Goal: Find specific page/section: Find specific page/section

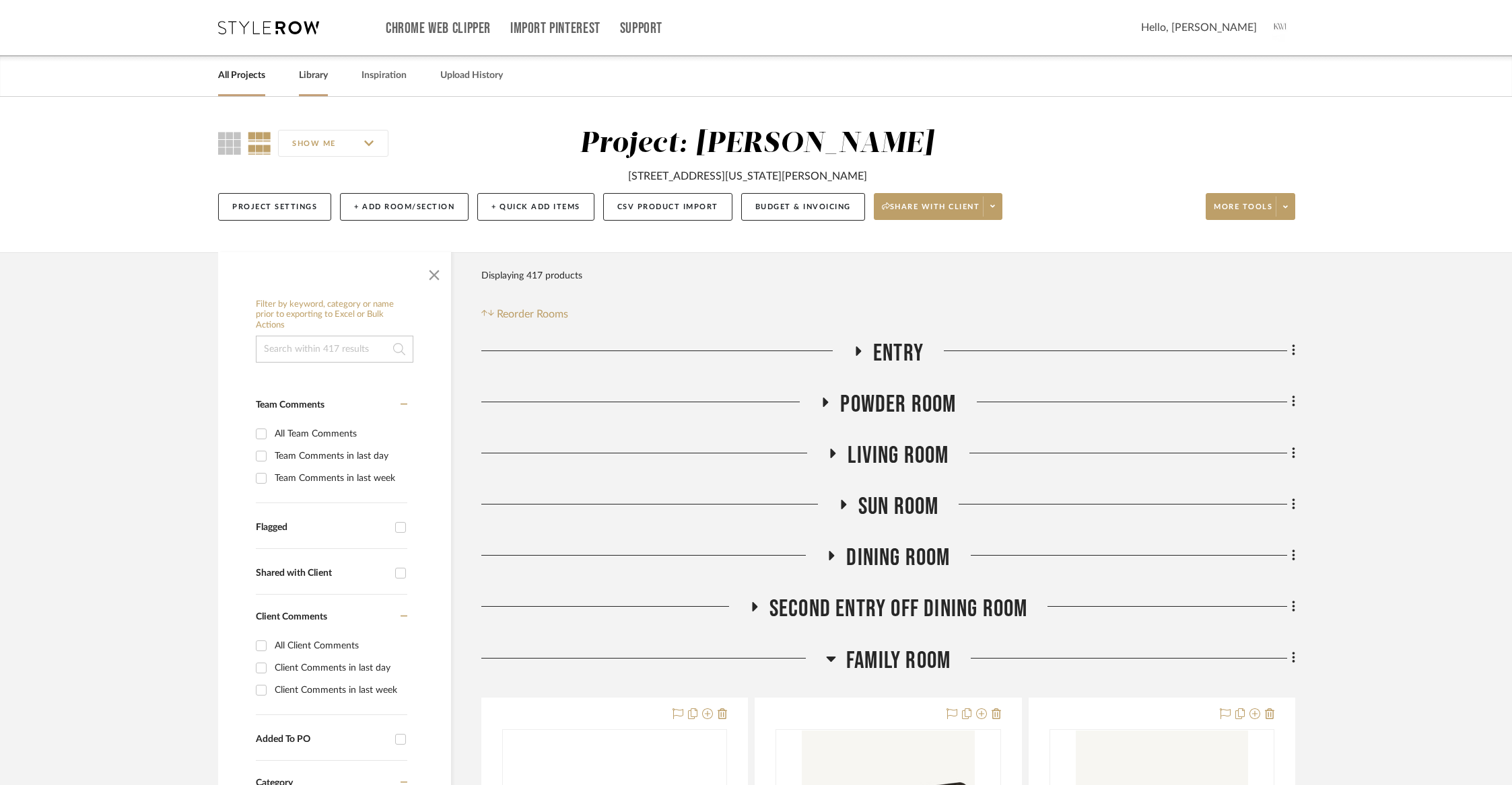
click at [319, 80] on link "Library" at bounding box center [314, 76] width 29 height 18
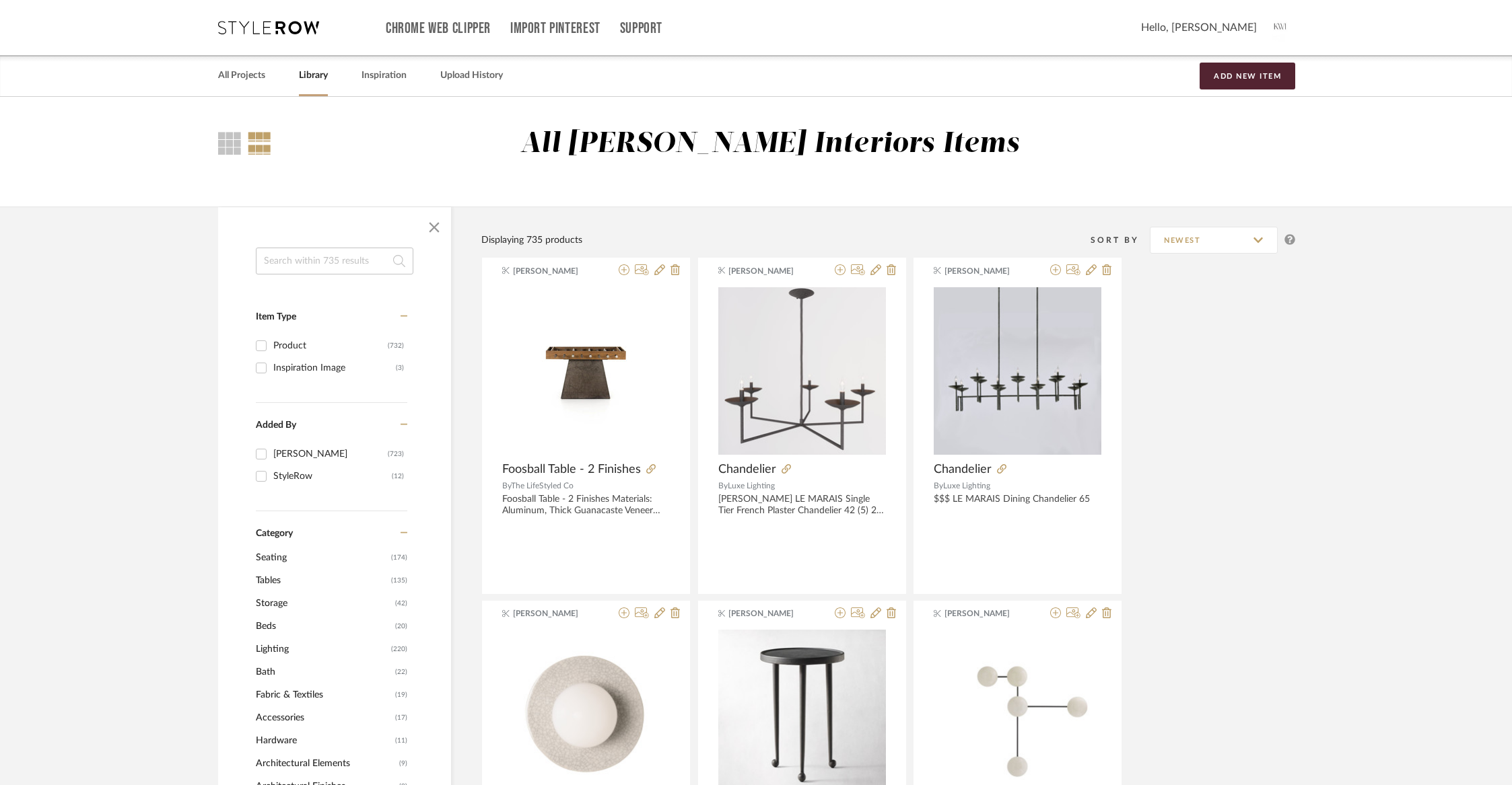
scroll to position [3, 0]
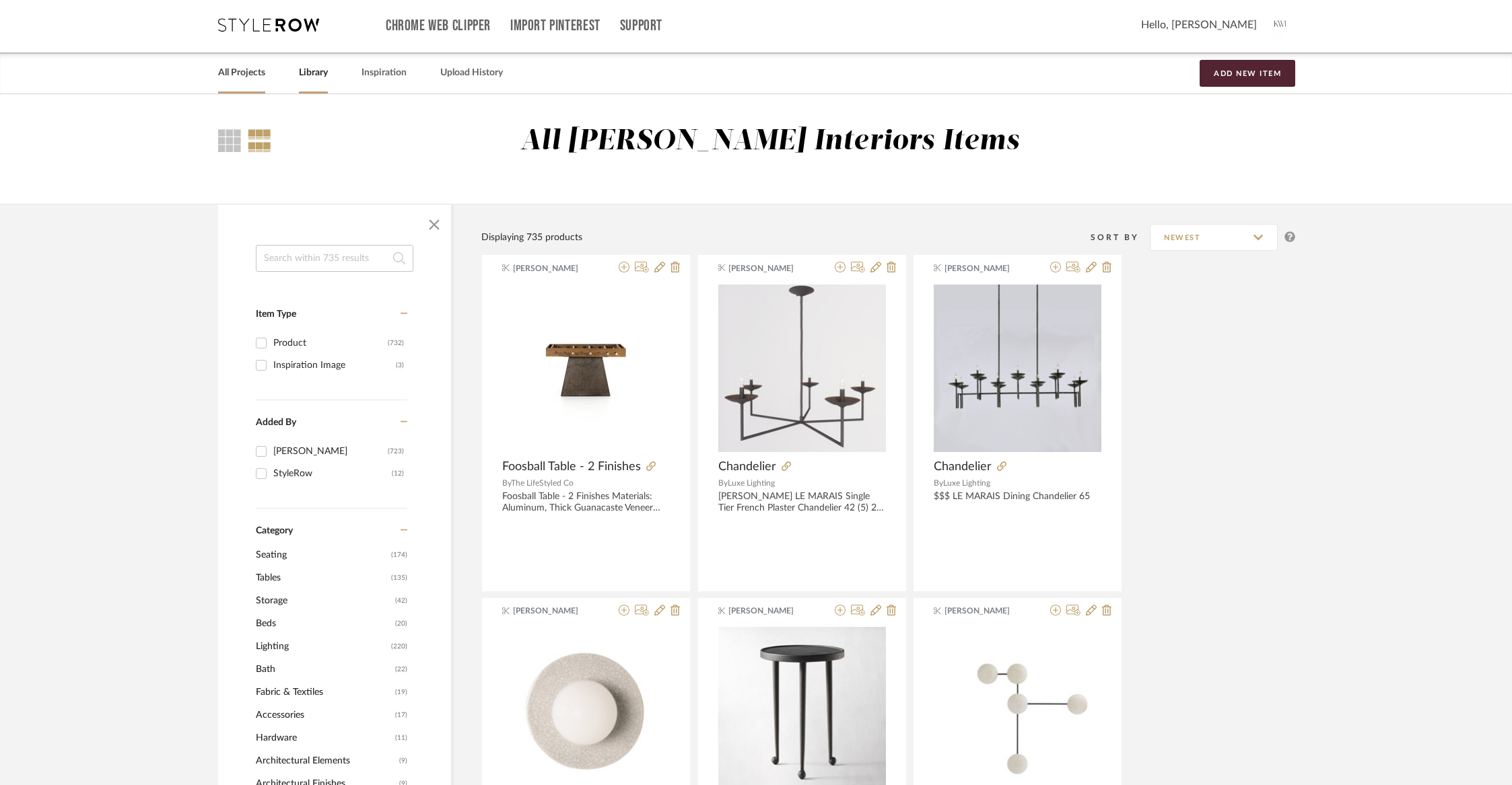
click at [248, 80] on link "All Projects" at bounding box center [242, 73] width 47 height 18
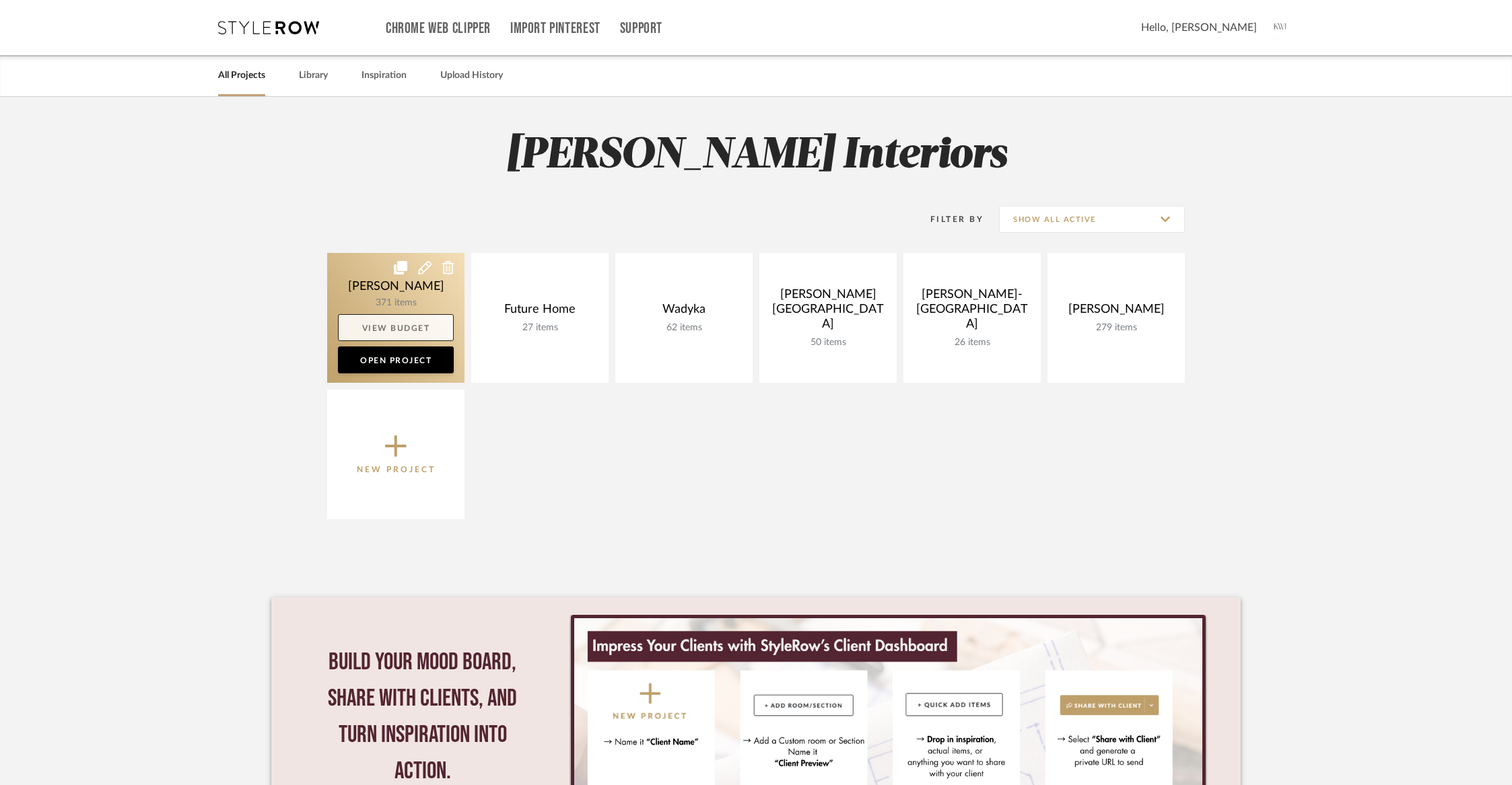
click at [387, 329] on link "View Budget" at bounding box center [395, 328] width 116 height 27
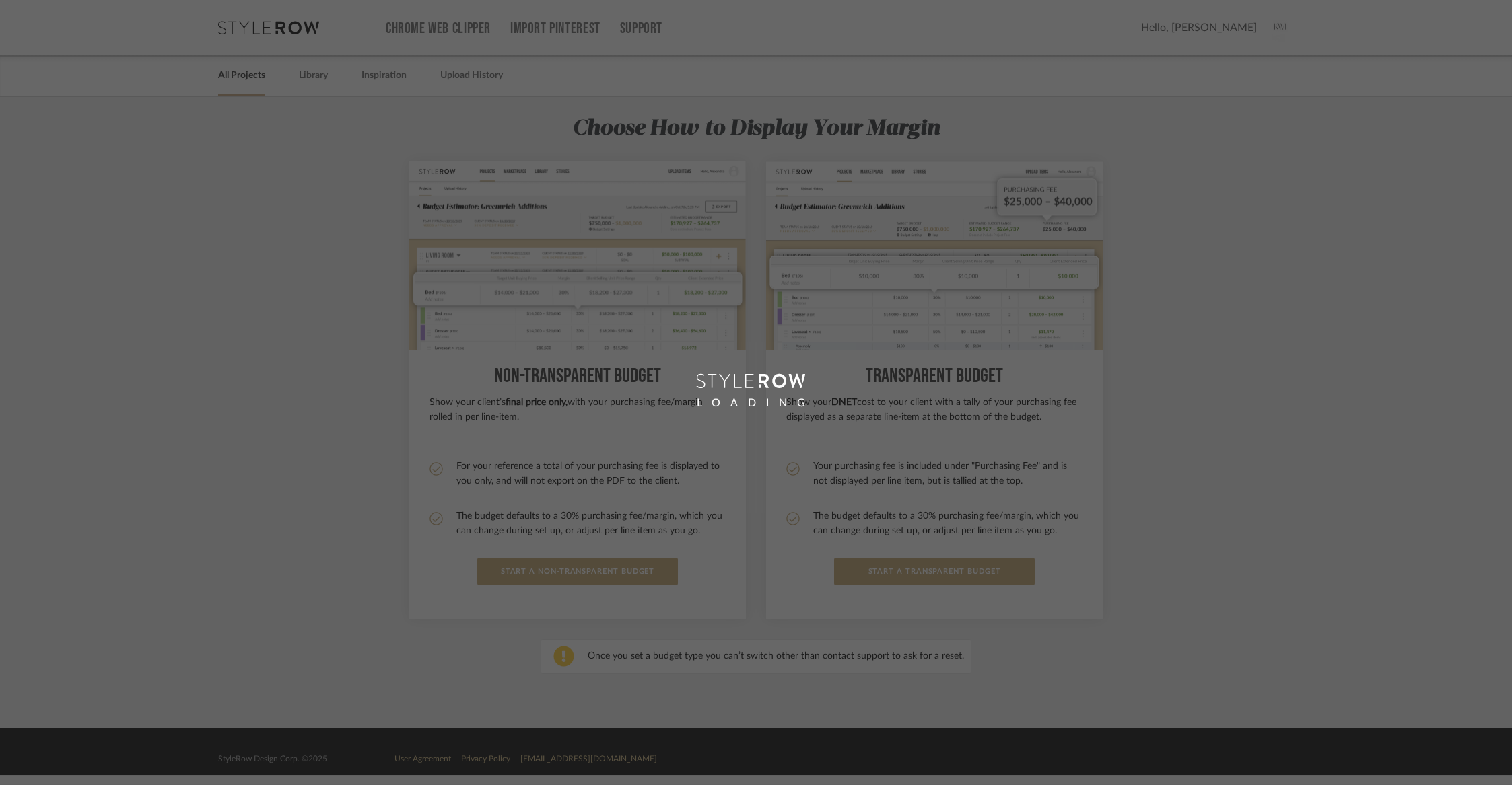
click at [384, 279] on div "LOADING" at bounding box center [756, 392] width 1512 height 785
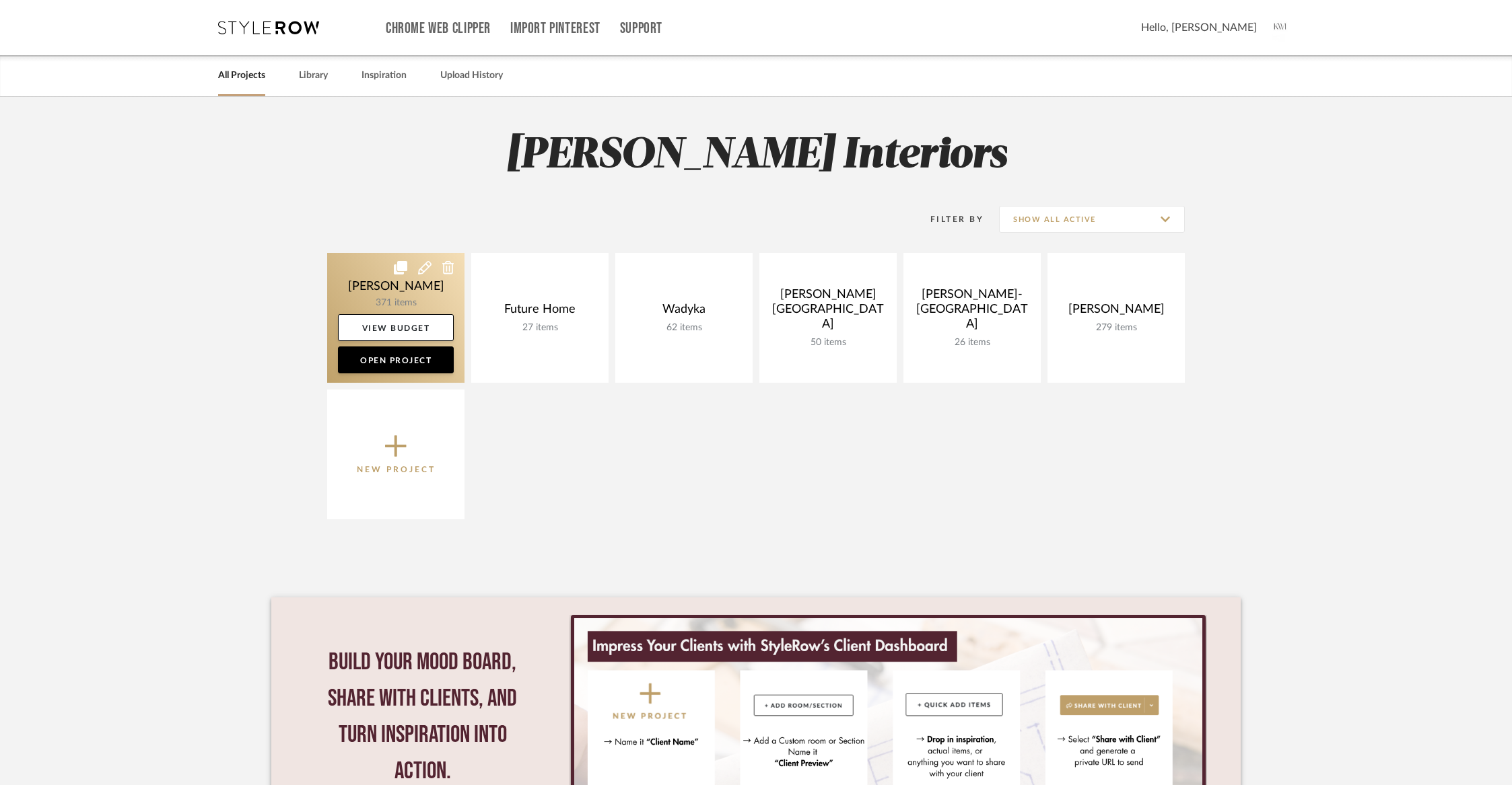
click at [382, 276] on link at bounding box center [395, 318] width 137 height 130
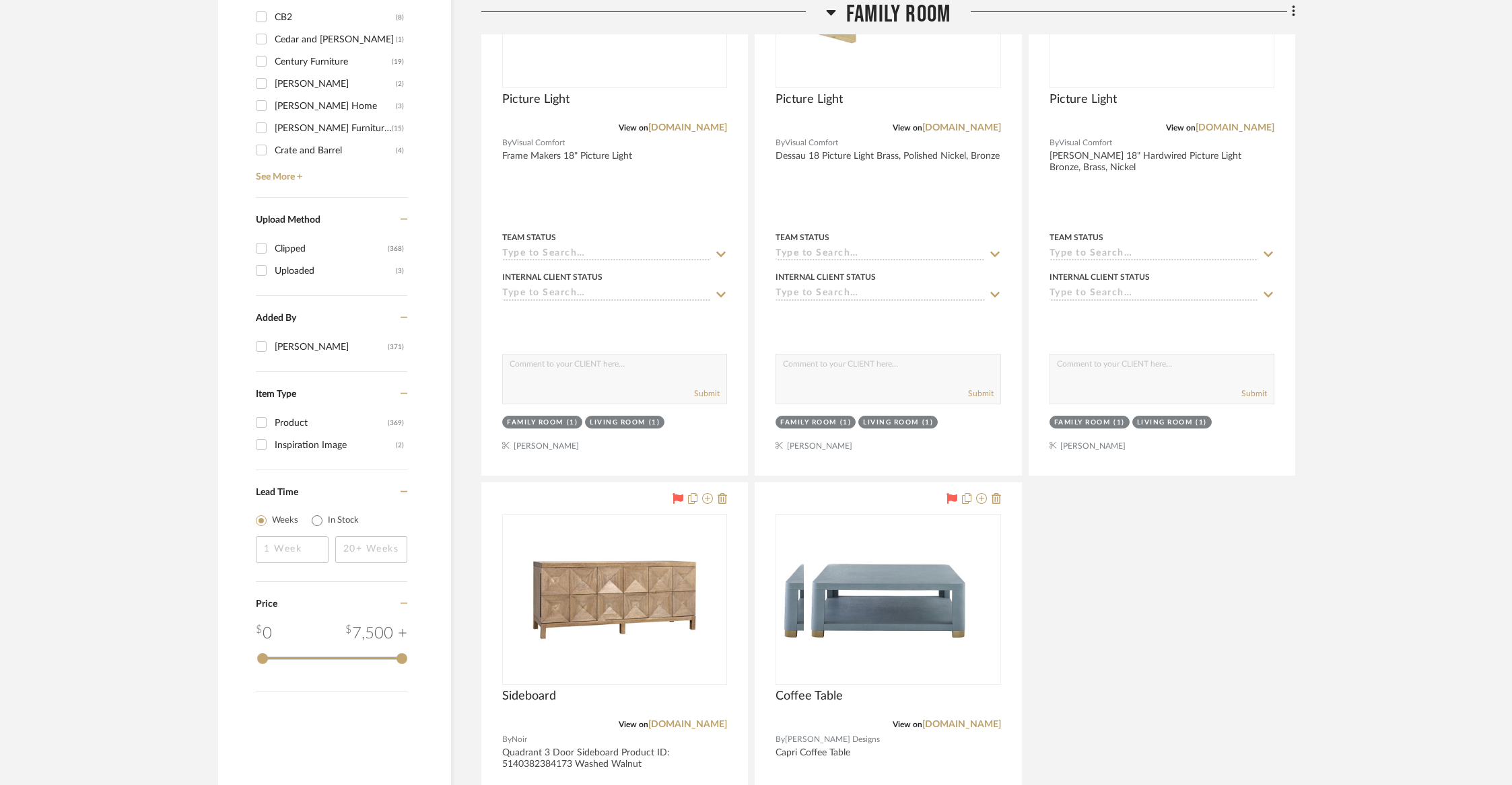
scroll to position [2384, 0]
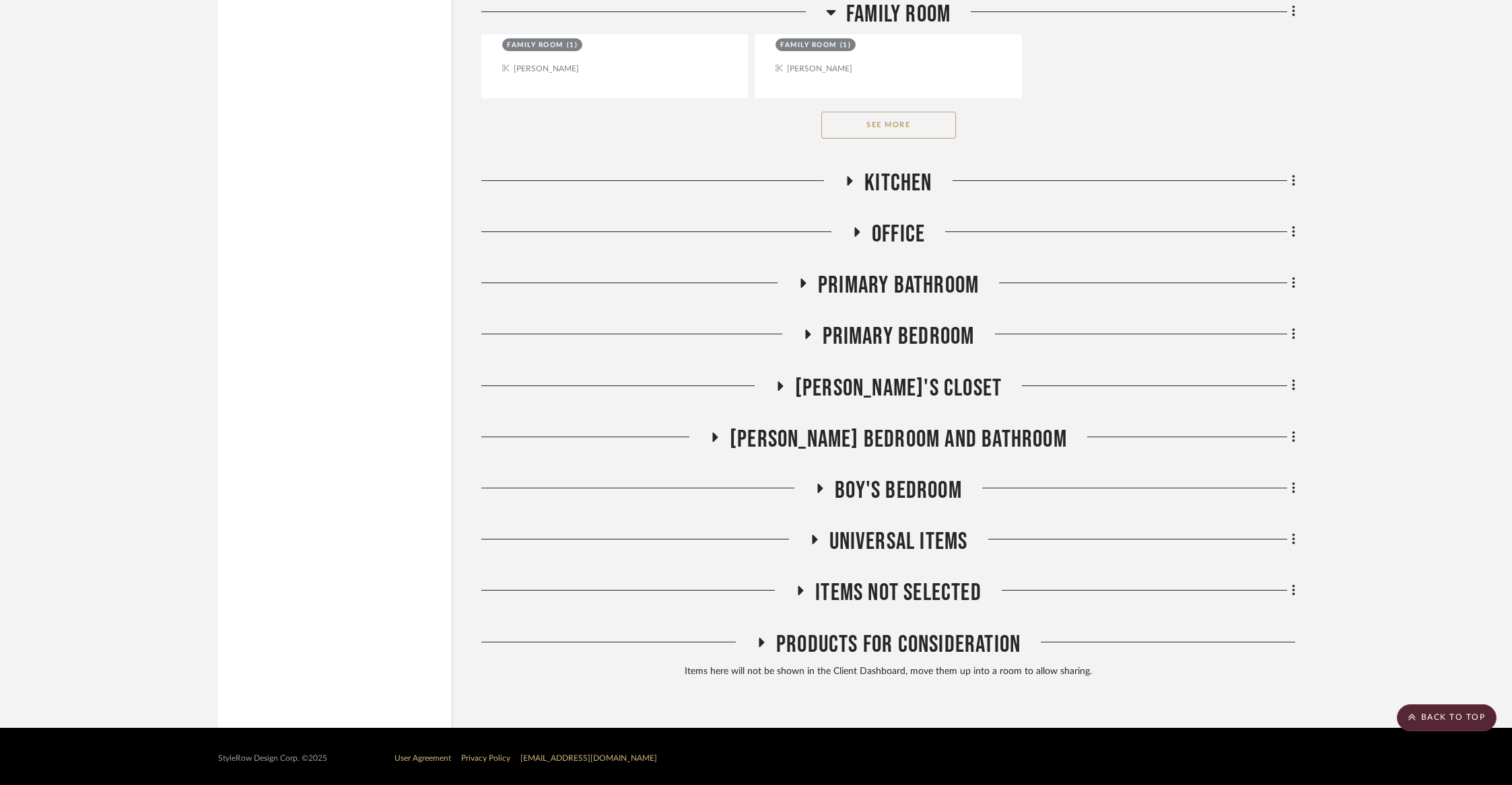
click at [860, 642] on span "Products For Consideration" at bounding box center [898, 645] width 244 height 29
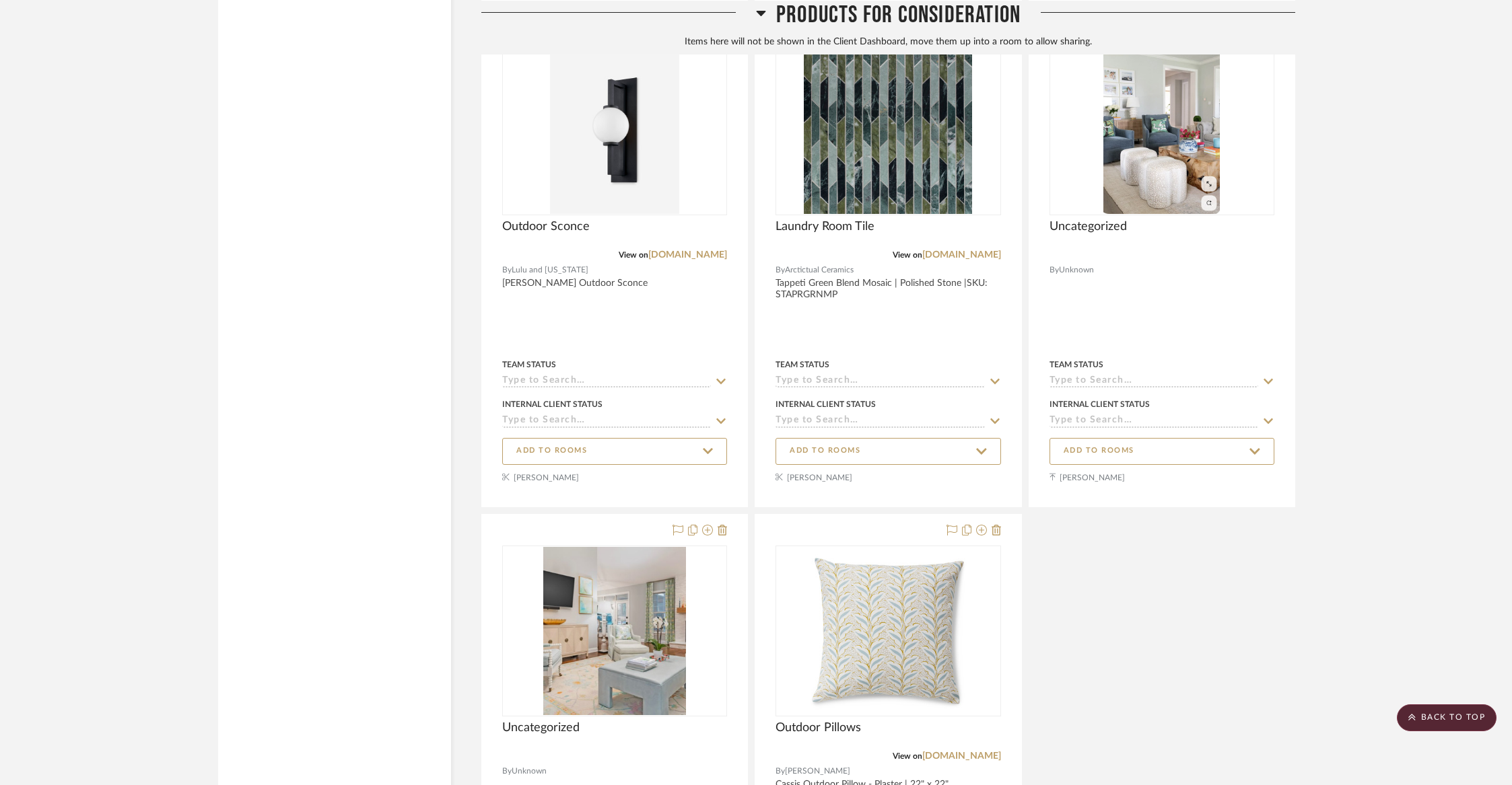
scroll to position [3936, 0]
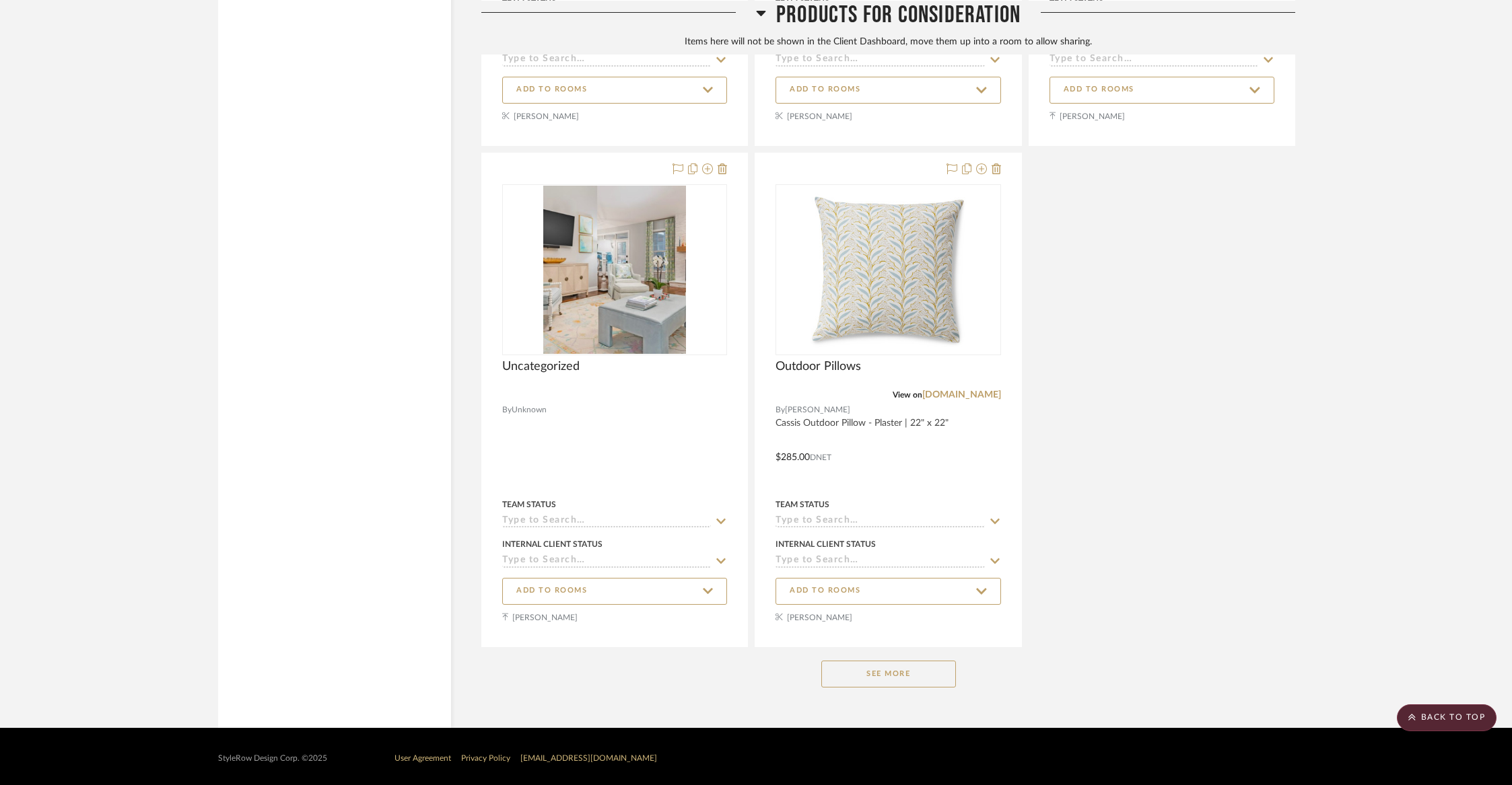
click at [871, 664] on button "See More" at bounding box center [889, 675] width 134 height 27
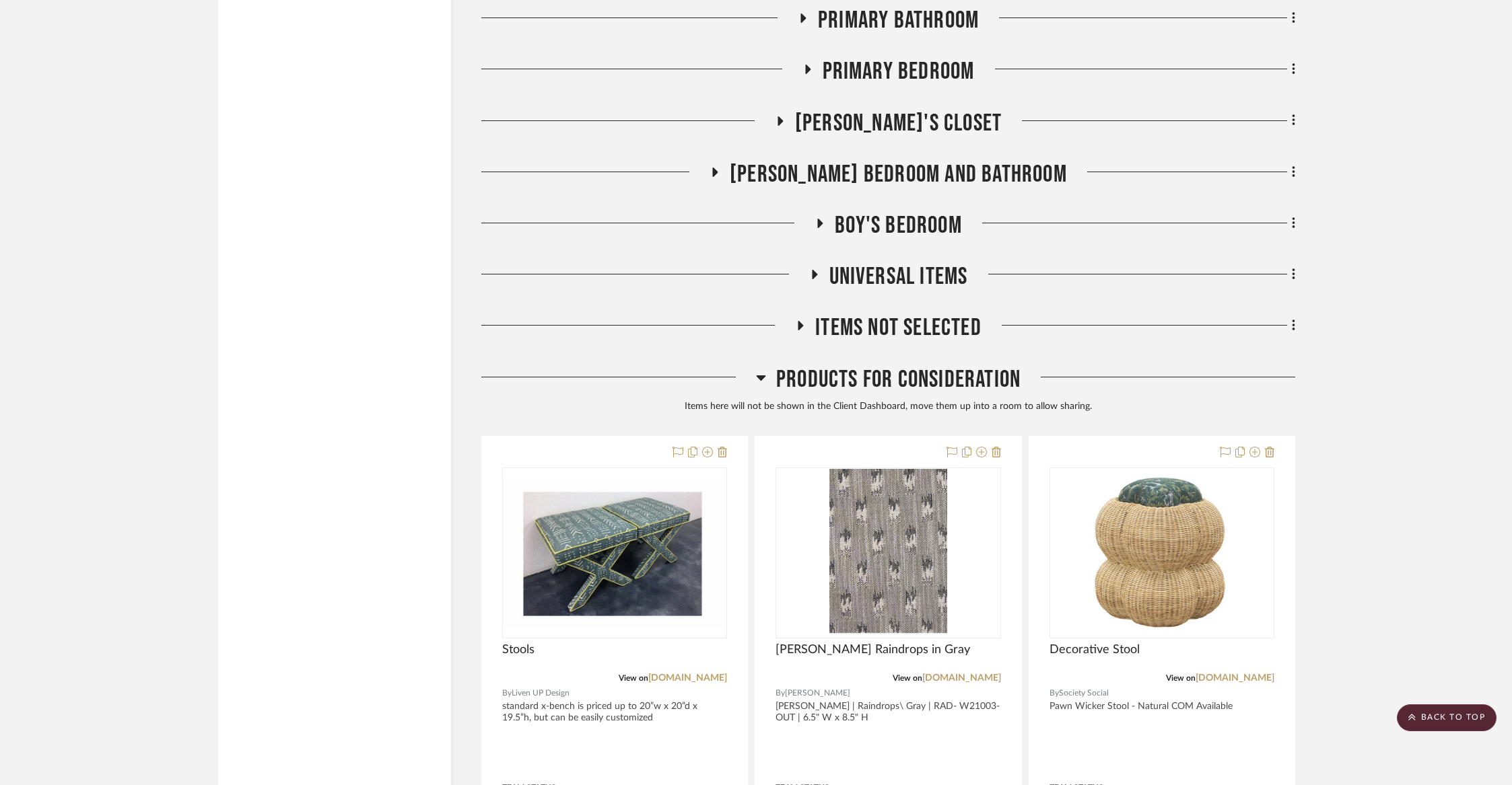
click at [950, 381] on span "Products For Consideration" at bounding box center [898, 380] width 244 height 29
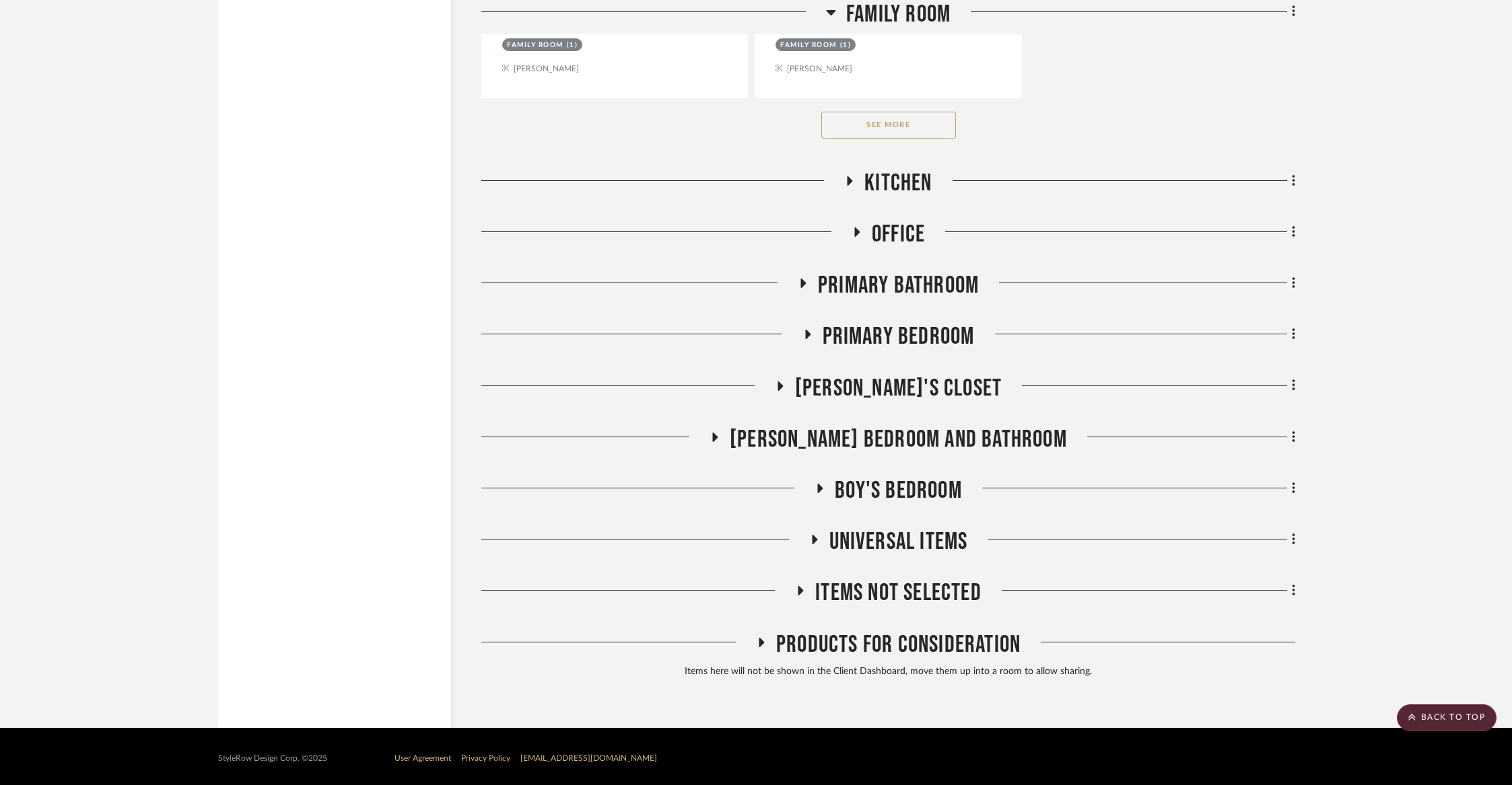
click at [898, 595] on span "Items Not Selected" at bounding box center [897, 593] width 166 height 29
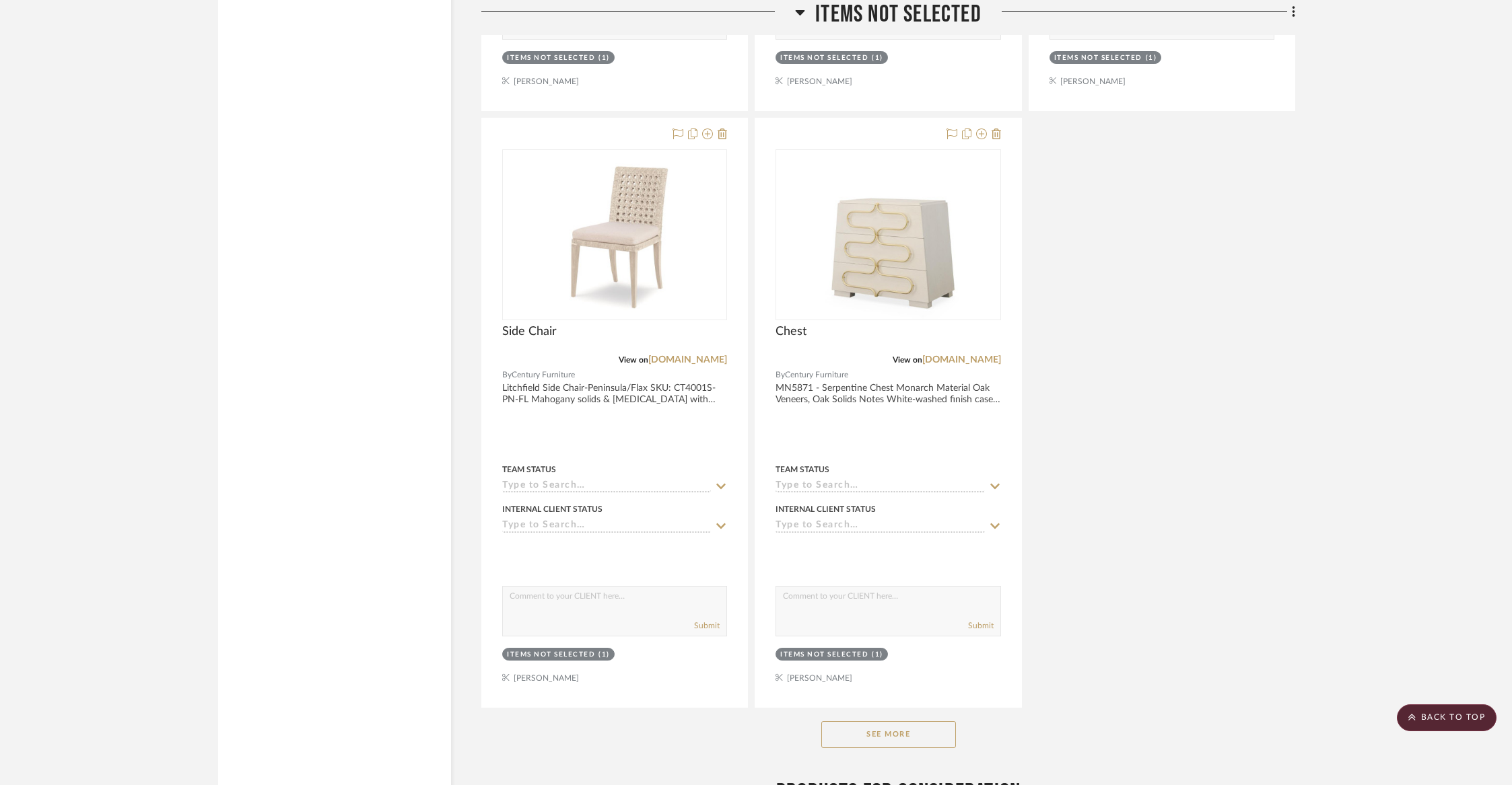
scroll to position [4099, 0]
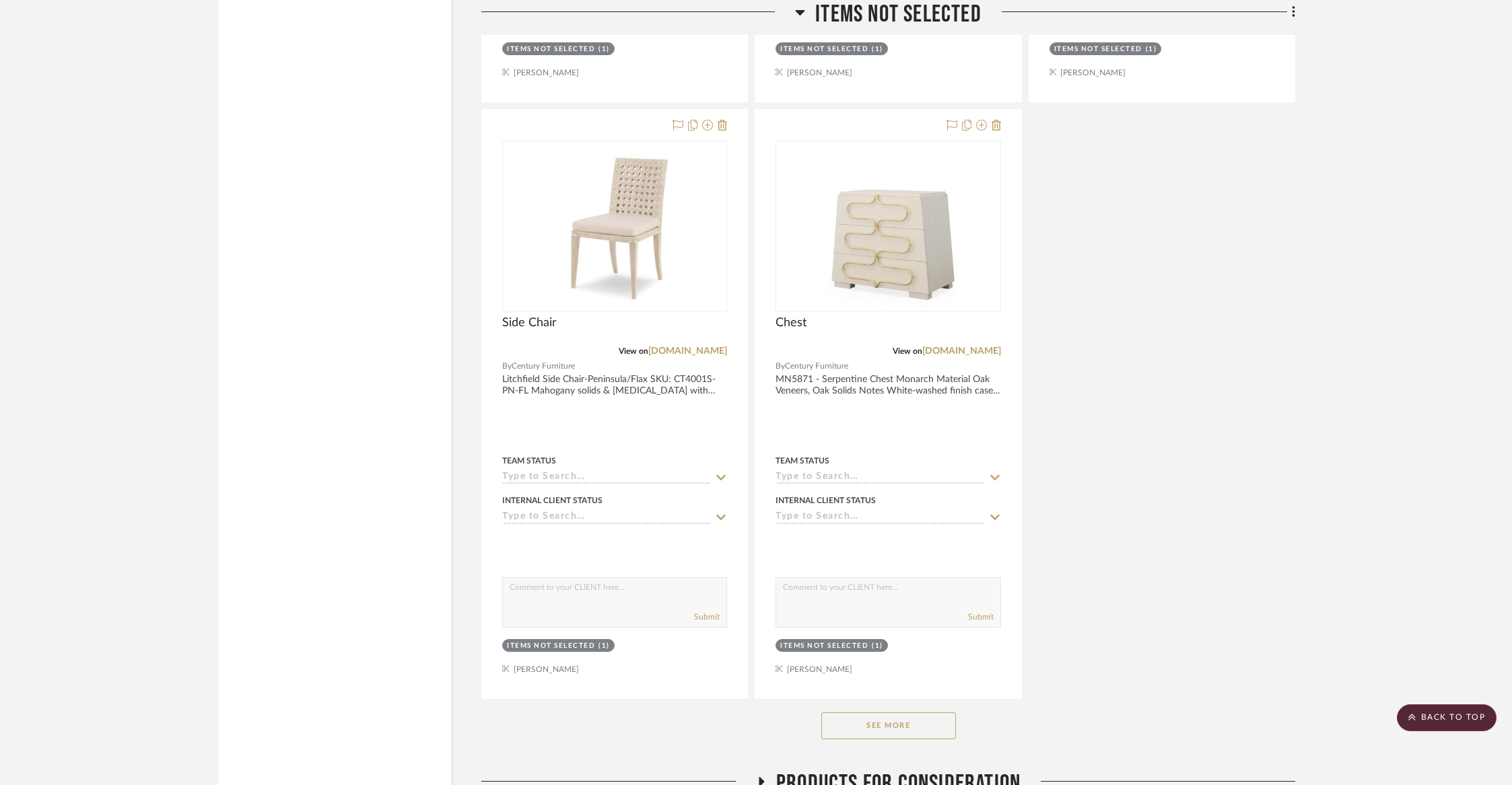
click at [852, 713] on button "See More" at bounding box center [889, 727] width 134 height 27
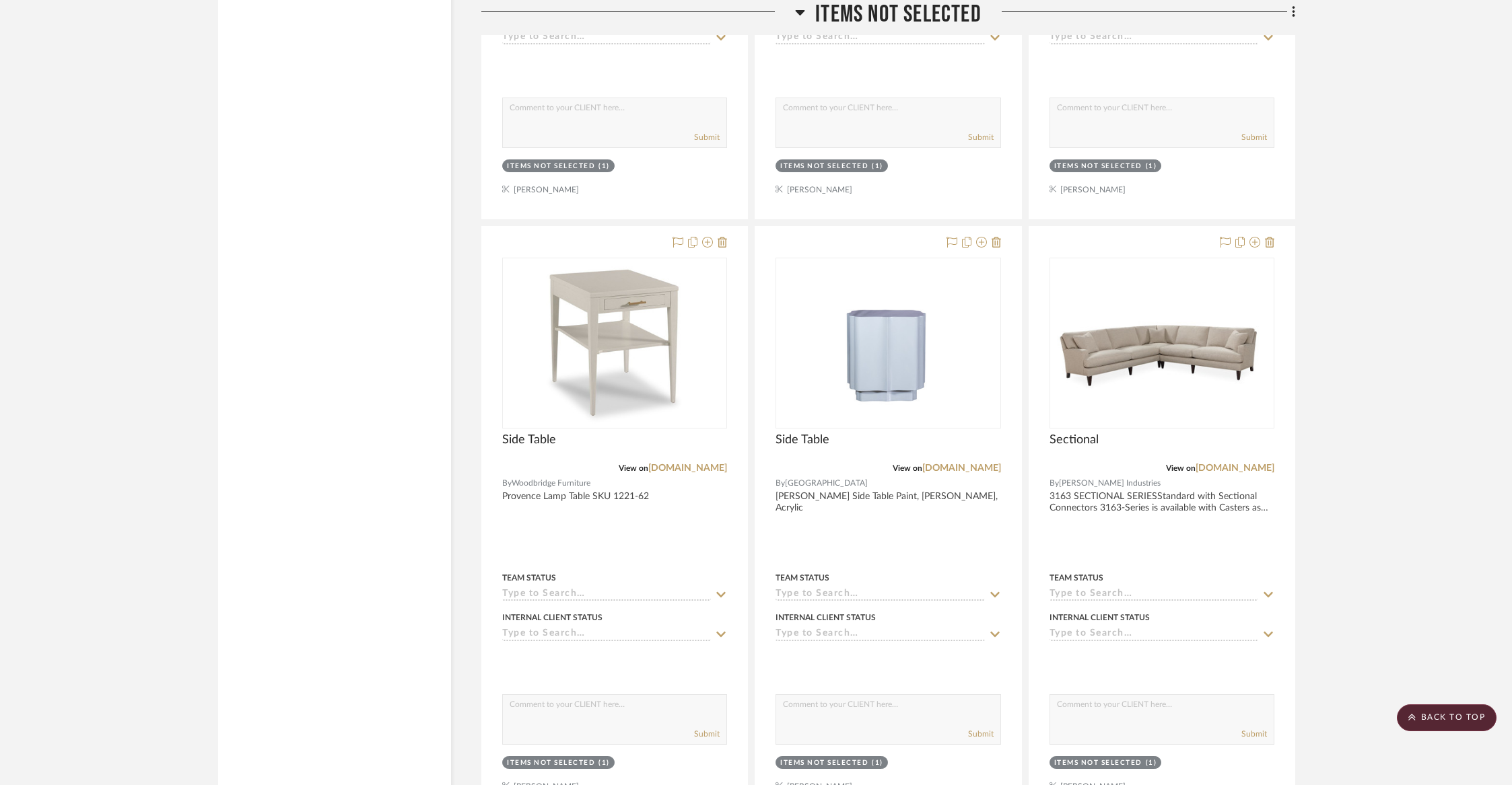
scroll to position [12284, 0]
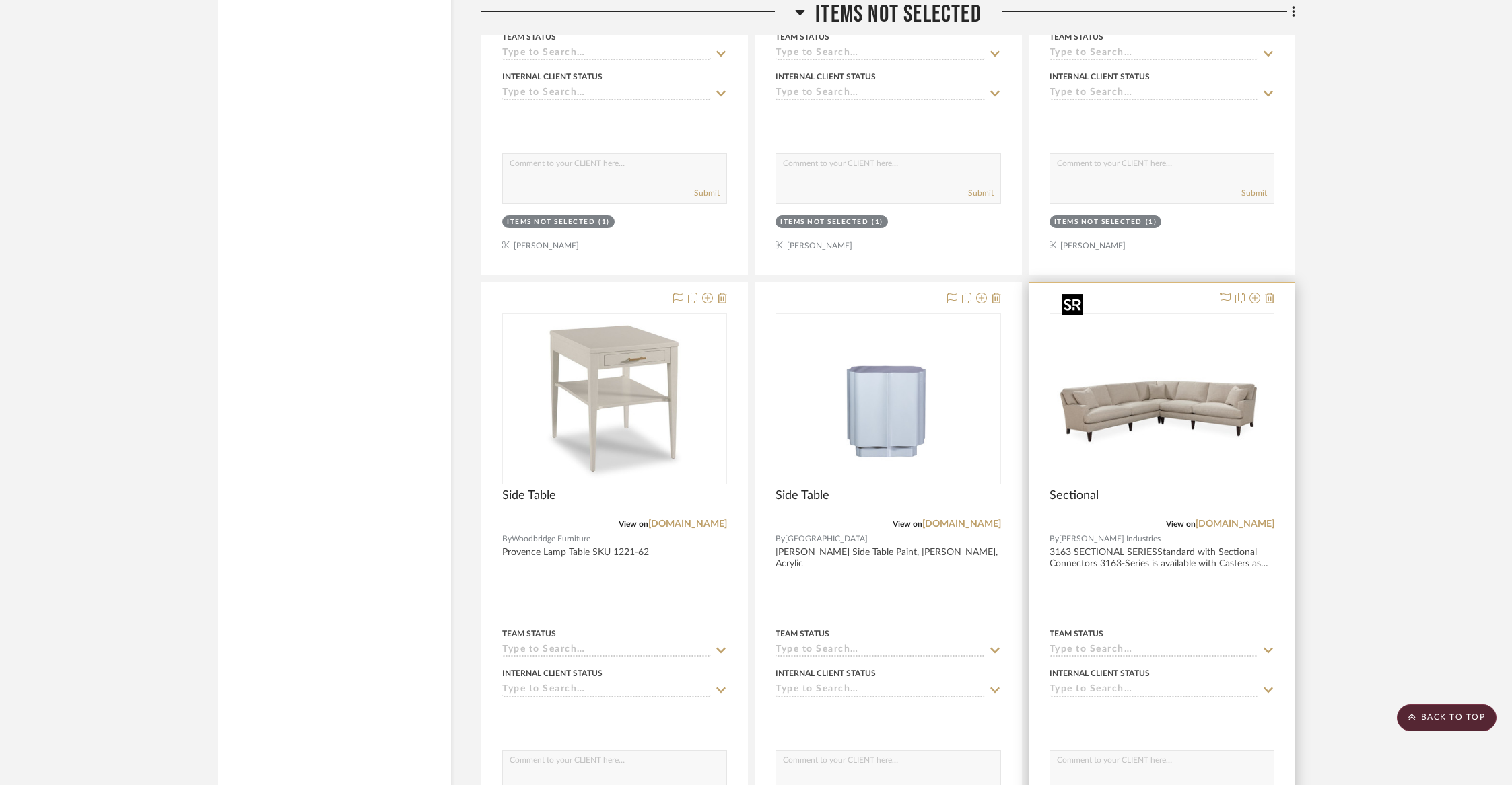
click at [1108, 385] on img "0" at bounding box center [1162, 400] width 211 height 169
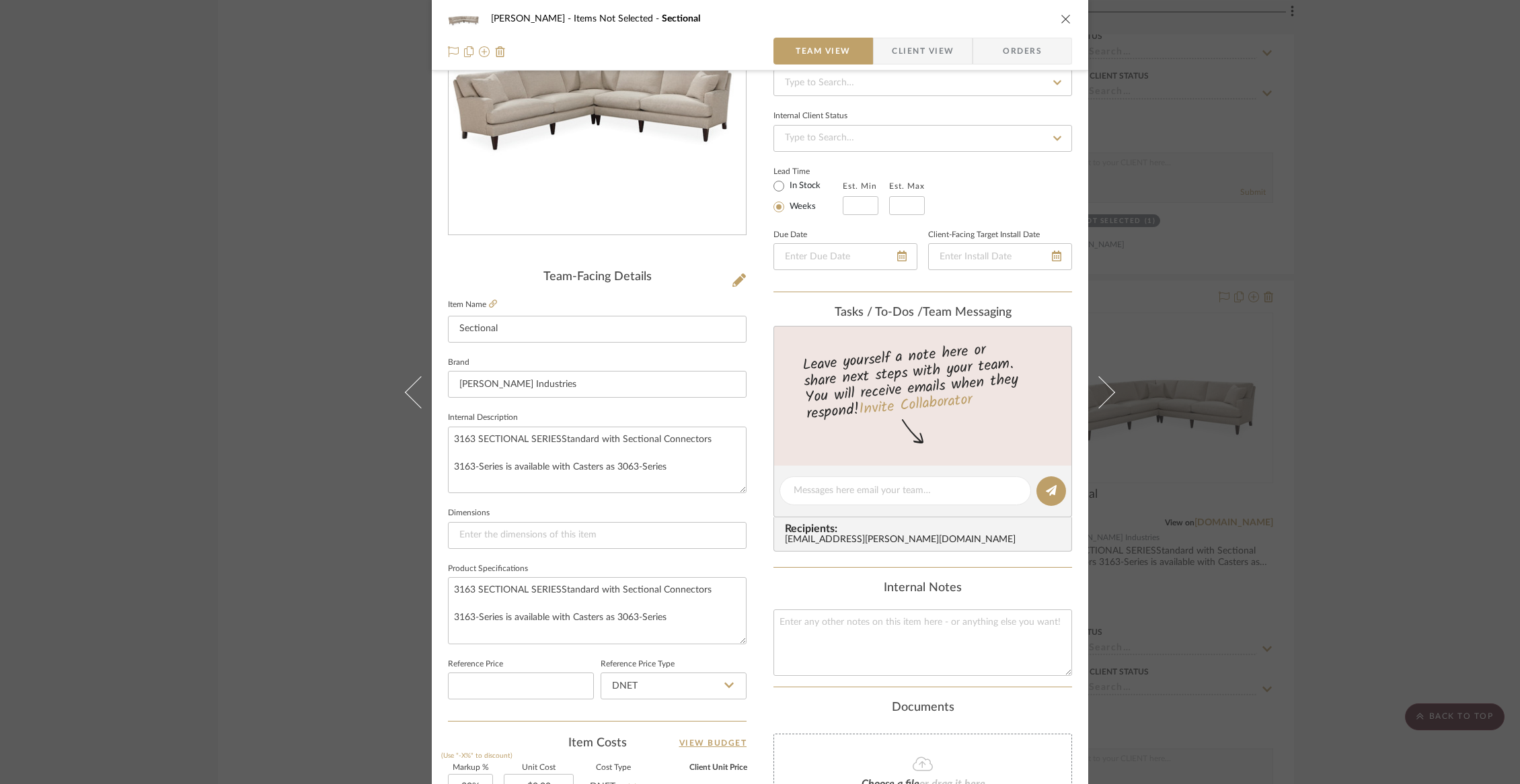
scroll to position [153, 0]
click at [319, 465] on div "[PERSON_NAME] Items Not Selected Sectional Team View Client View Orders Team-Fa…" at bounding box center [760, 392] width 1520 height 784
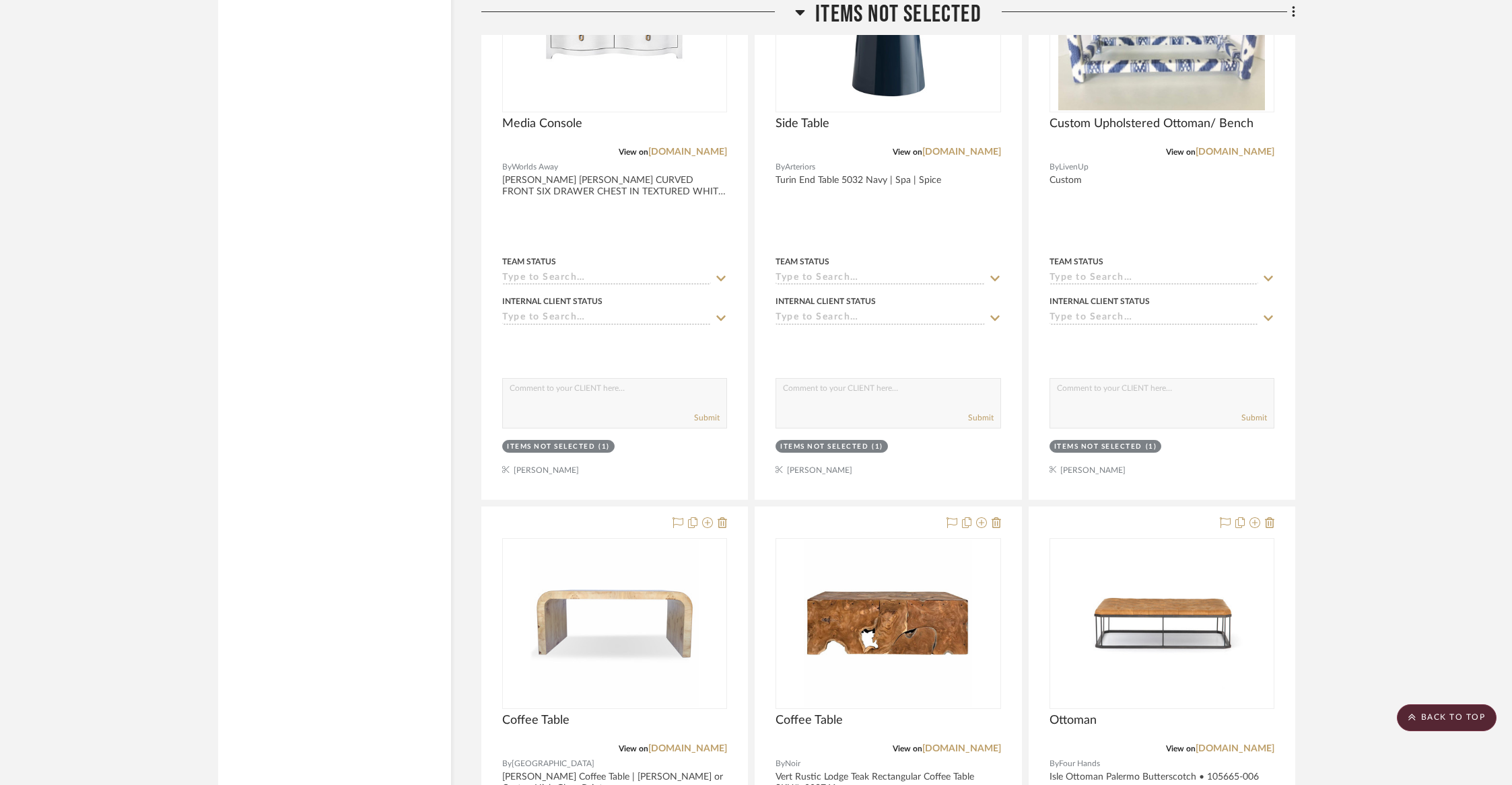
scroll to position [13418, 0]
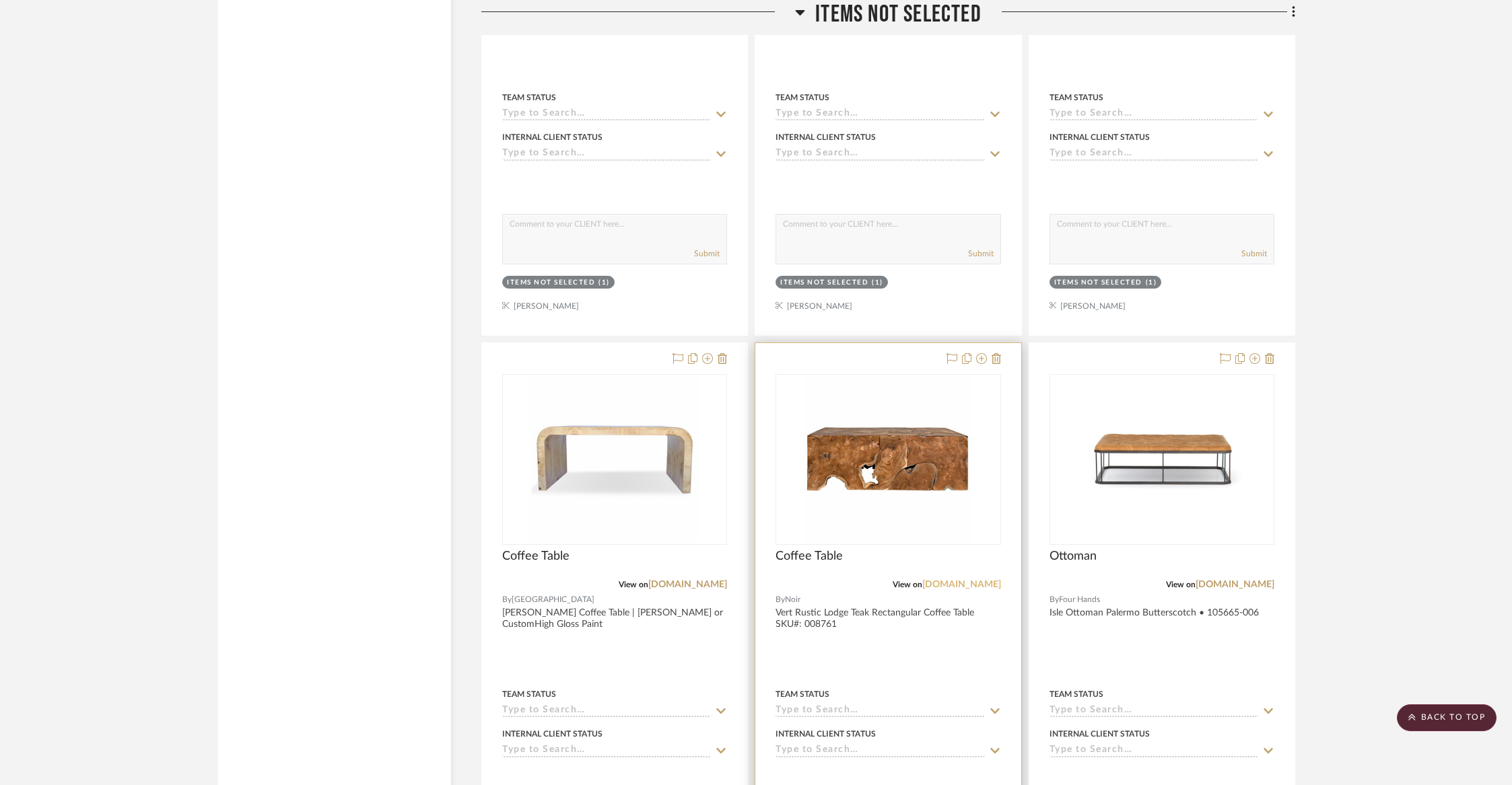
click at [963, 580] on link "[DOMAIN_NAME]" at bounding box center [962, 585] width 79 height 10
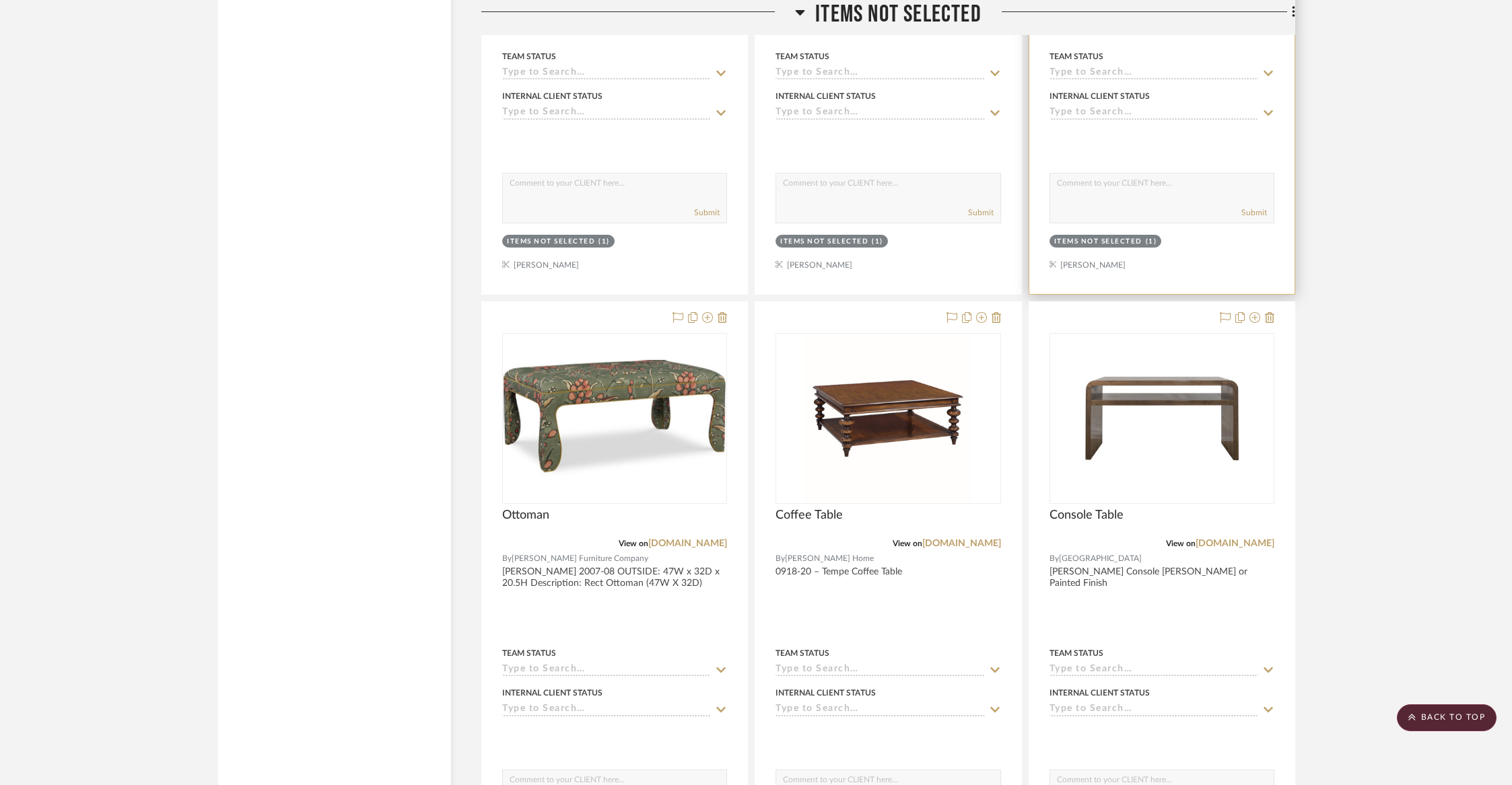
scroll to position [14198, 0]
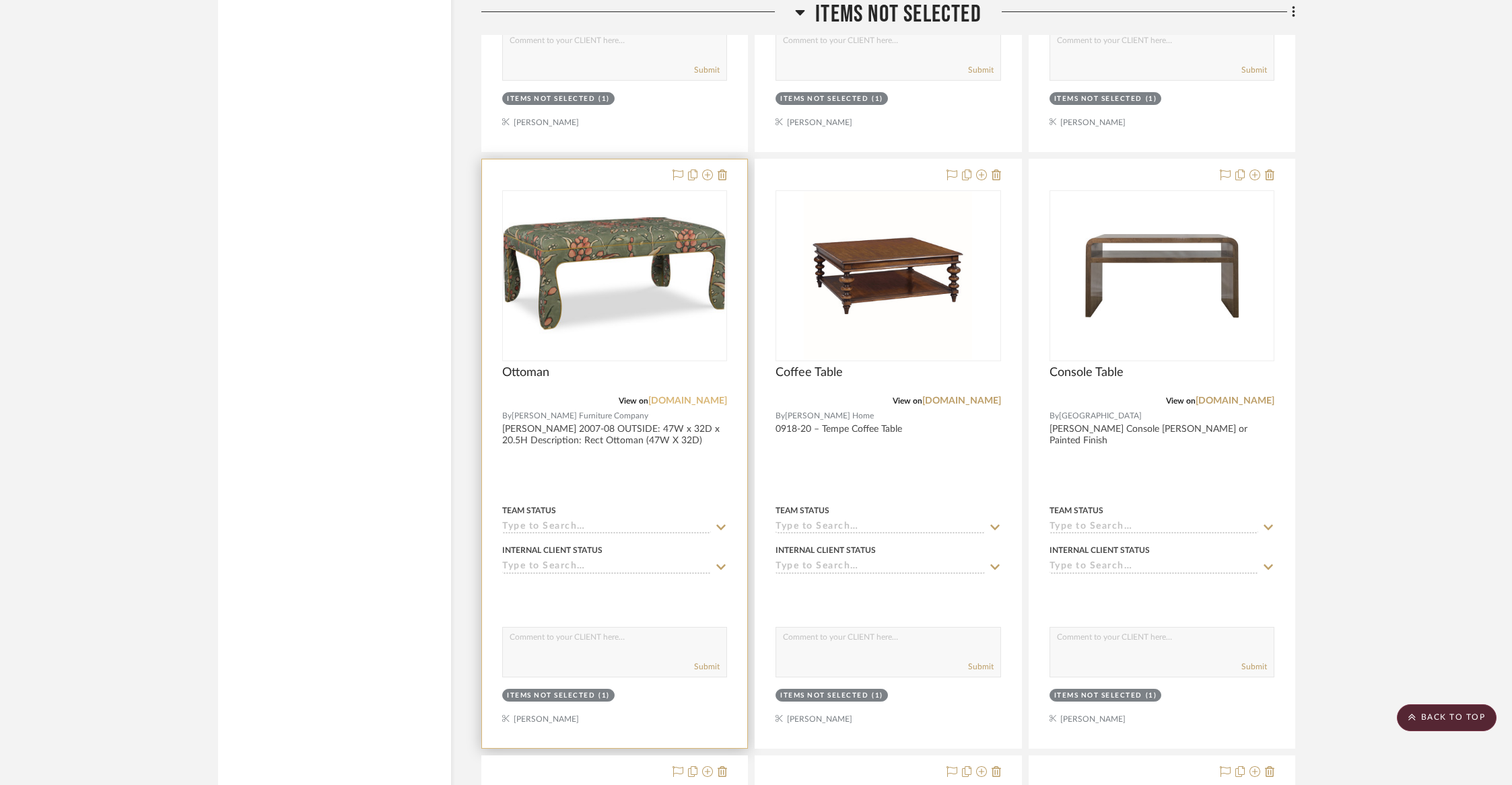
click at [719, 397] on link "[DOMAIN_NAME]" at bounding box center [687, 402] width 79 height 10
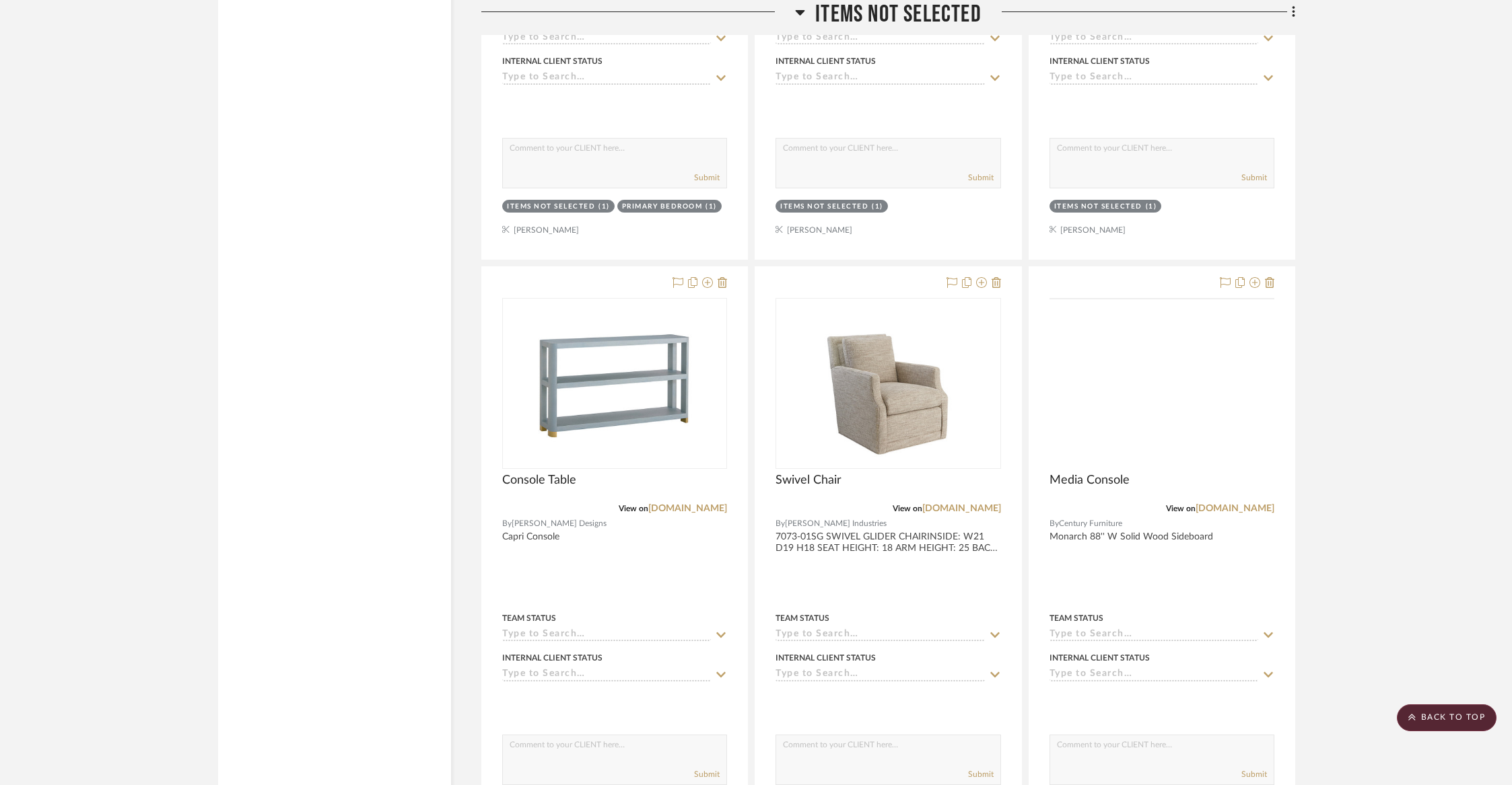
scroll to position [17156, 0]
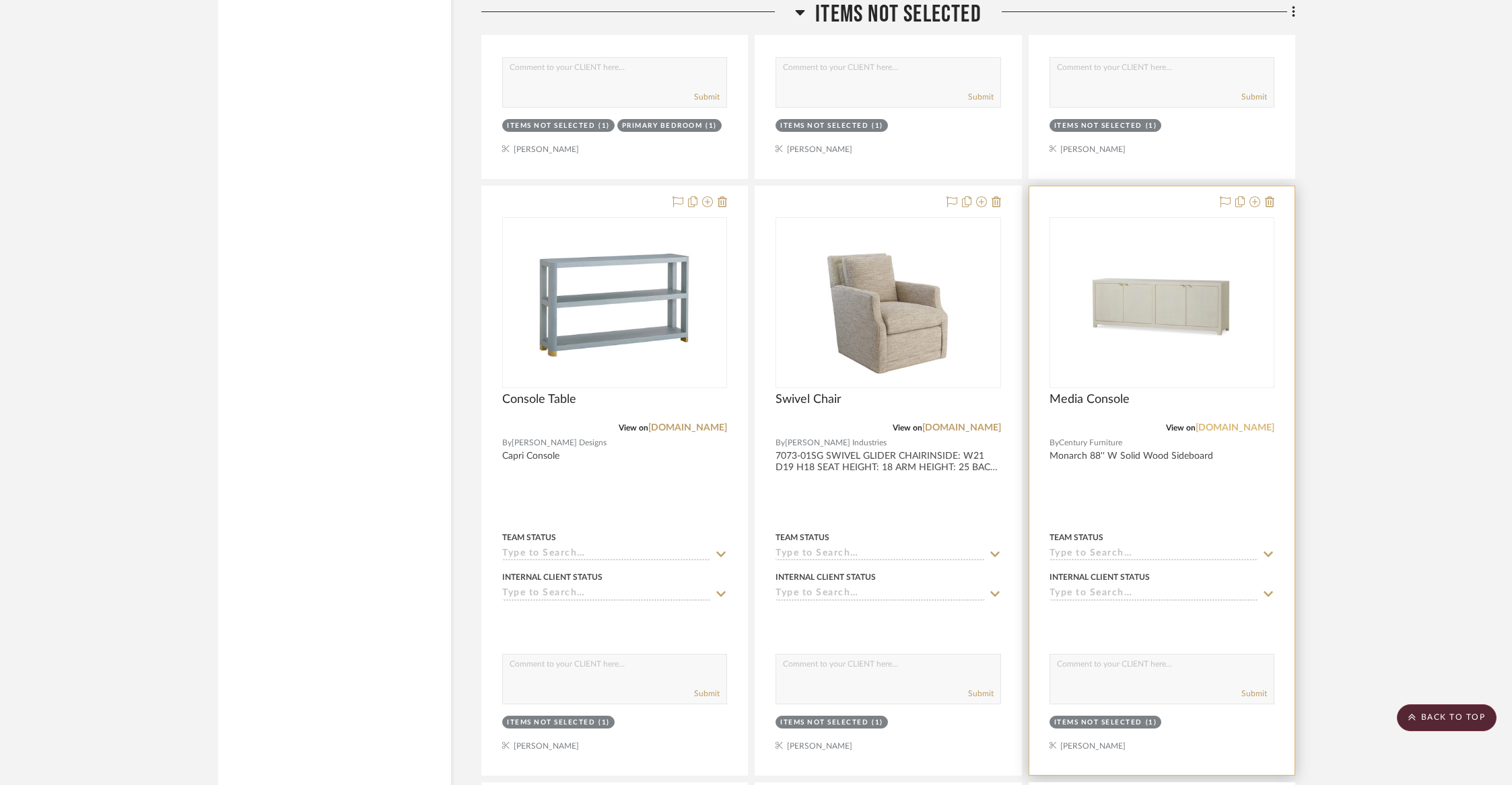
click at [1240, 424] on link "[DOMAIN_NAME]" at bounding box center [1235, 428] width 79 height 10
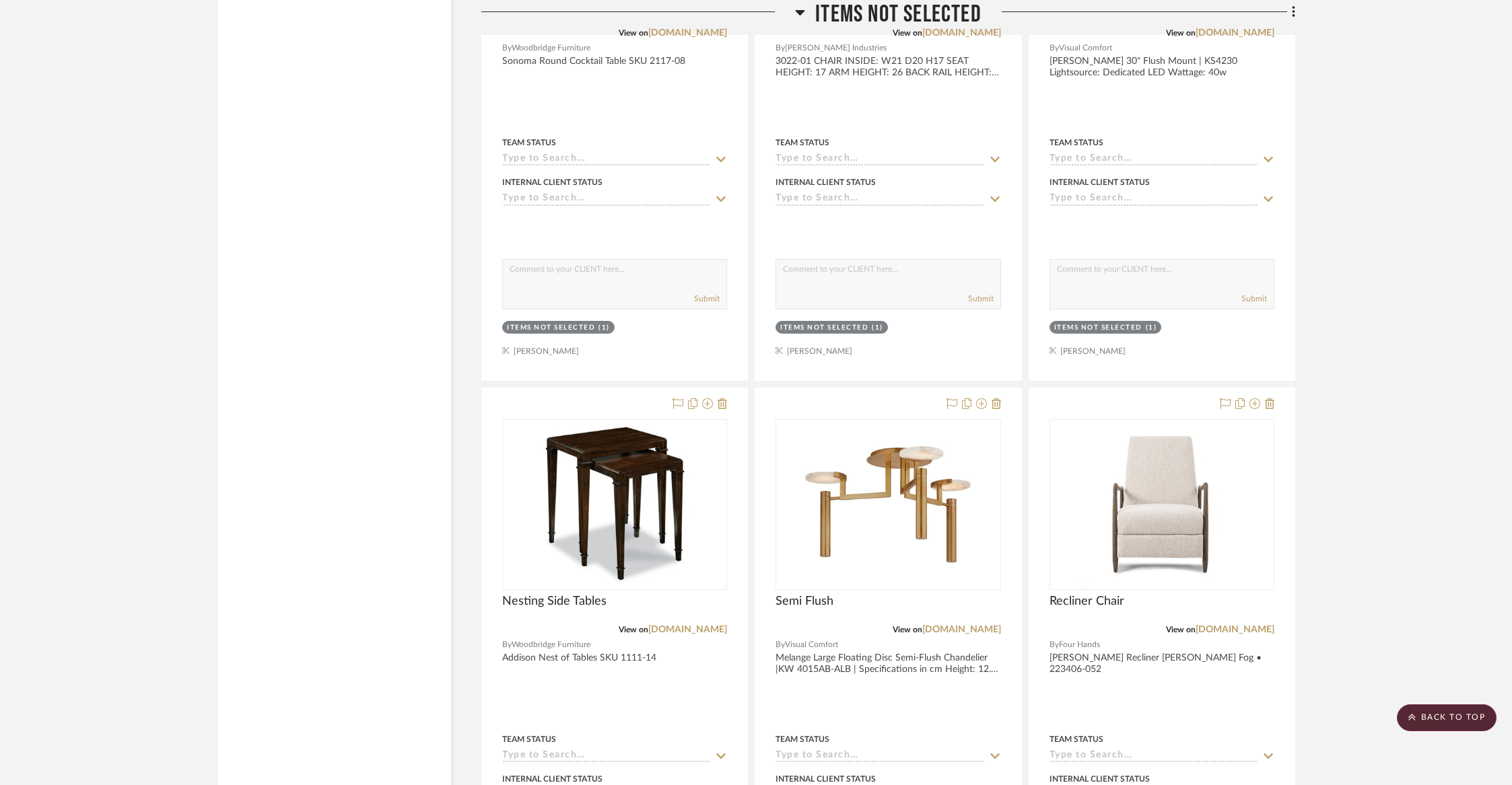
scroll to position [19719, 0]
